Goal: Task Accomplishment & Management: Complete application form

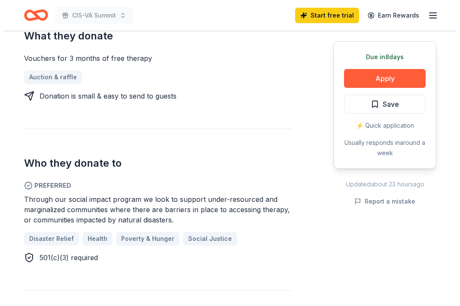
scroll to position [394, 0]
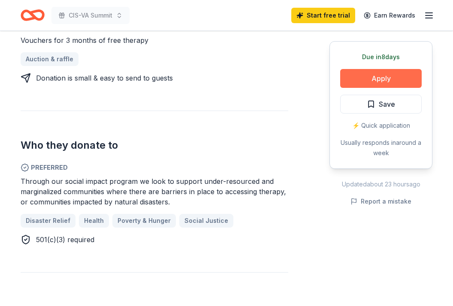
click at [402, 83] on button "Apply" at bounding box center [381, 78] width 82 height 19
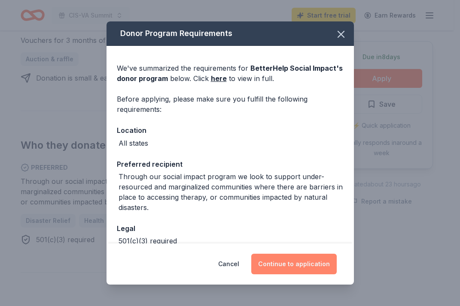
click at [290, 270] on button "Continue to application" at bounding box center [293, 264] width 85 height 21
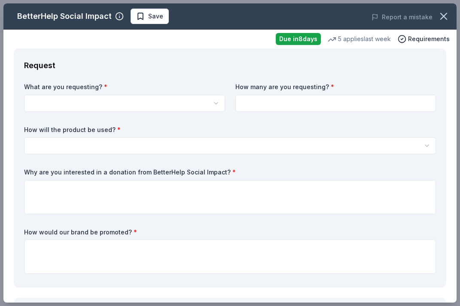
scroll to position [0, 0]
click at [184, 101] on html "CIS-VA Summit Start free trial Earn Rewards Due [DATE] Share BetterHelp Social …" at bounding box center [230, 153] width 460 height 306
click at [184, 101] on html "CIS-VA Summit Save Apply Due [DATE] Share BetterHelp Social Impact New 5 applie…" at bounding box center [230, 153] width 460 height 306
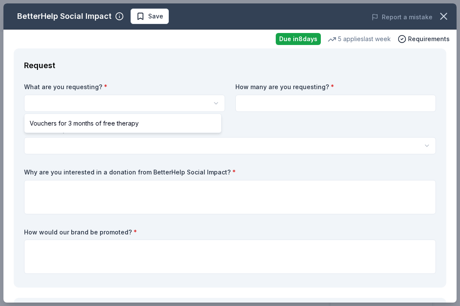
select select "Vouchers for 3 months of free therapy"
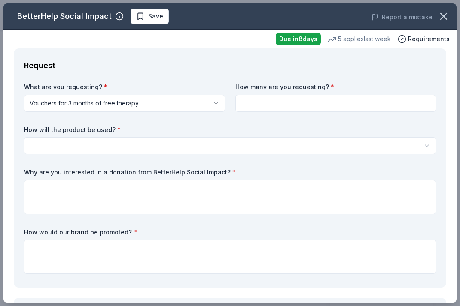
click at [261, 109] on input at bounding box center [335, 103] width 201 height 17
type input "1"
click at [200, 142] on html "CIS-VA Summit Save Apply Due in 8 days Share BetterHelp Social Impact New 5 app…" at bounding box center [230, 153] width 460 height 306
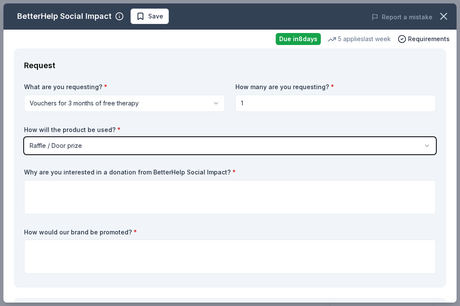
scroll to position [54, 0]
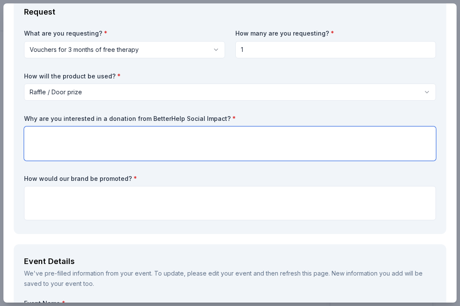
click at [192, 149] on textarea at bounding box center [230, 144] width 412 height 34
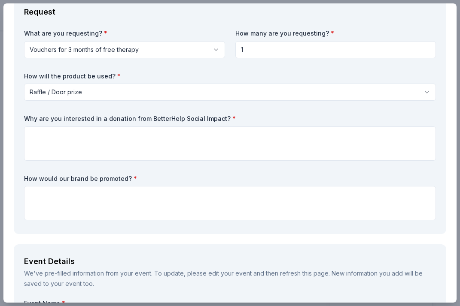
click at [269, 49] on input "1" at bounding box center [335, 49] width 201 height 17
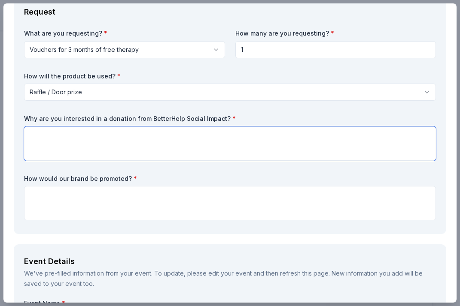
click at [172, 138] on textarea at bounding box center [230, 144] width 412 height 34
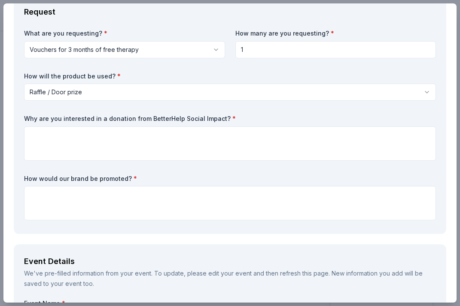
click at [203, 94] on html "CIS-VA Summit Save Apply Due in 8 days Share BetterHelp Social Impact New 5 app…" at bounding box center [230, 153] width 460 height 306
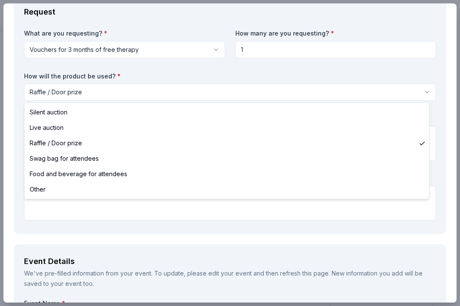
select select "swagBag"
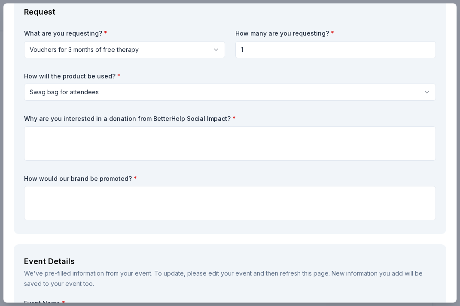
click at [291, 52] on input "1" at bounding box center [335, 49] width 201 height 17
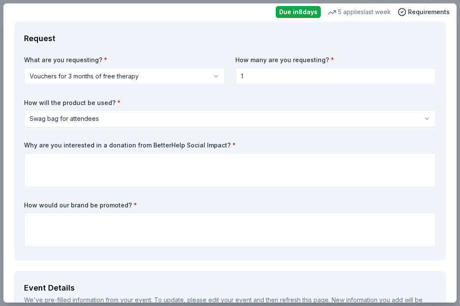
scroll to position [23, 0]
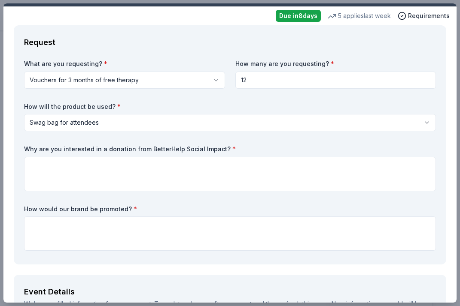
type input "1"
type input "2"
type input "175"
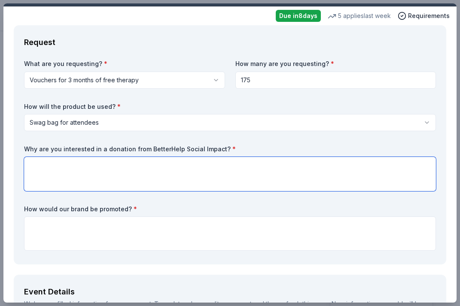
click at [149, 180] on textarea at bounding box center [230, 174] width 412 height 34
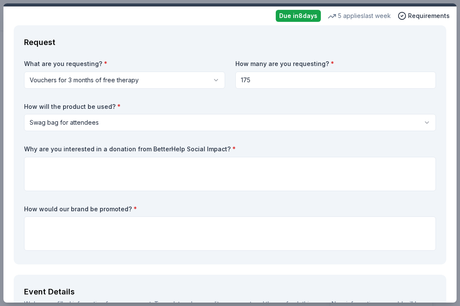
drag, startPoint x: 147, startPoint y: 148, endPoint x: 213, endPoint y: 147, distance: 66.1
click at [213, 147] on label "Why are you interested in a donation from BetterHelp Social Impact? *" at bounding box center [230, 149] width 412 height 9
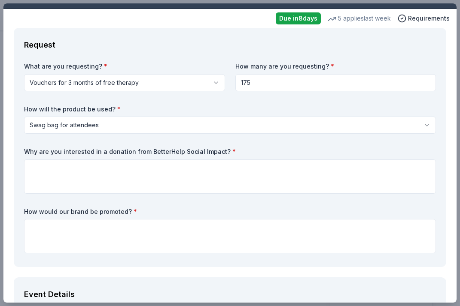
scroll to position [23, 0]
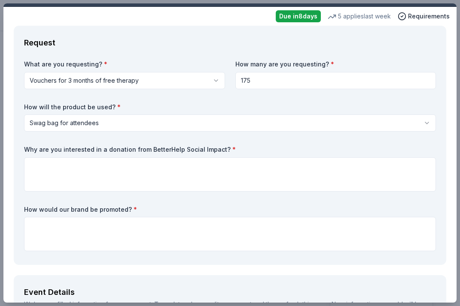
drag, startPoint x: 24, startPoint y: 148, endPoint x: 216, endPoint y: 149, distance: 192.3
click at [216, 149] on label "Why are you interested in a donation from BetterHelp Social Impact? *" at bounding box center [230, 149] width 412 height 9
drag, startPoint x: 216, startPoint y: 149, endPoint x: 161, endPoint y: 152, distance: 55.9
click at [160, 152] on label "Why are you interested in a donation from BetterHelp Social Impact? *" at bounding box center [230, 149] width 412 height 9
